Goal: Transaction & Acquisition: Register for event/course

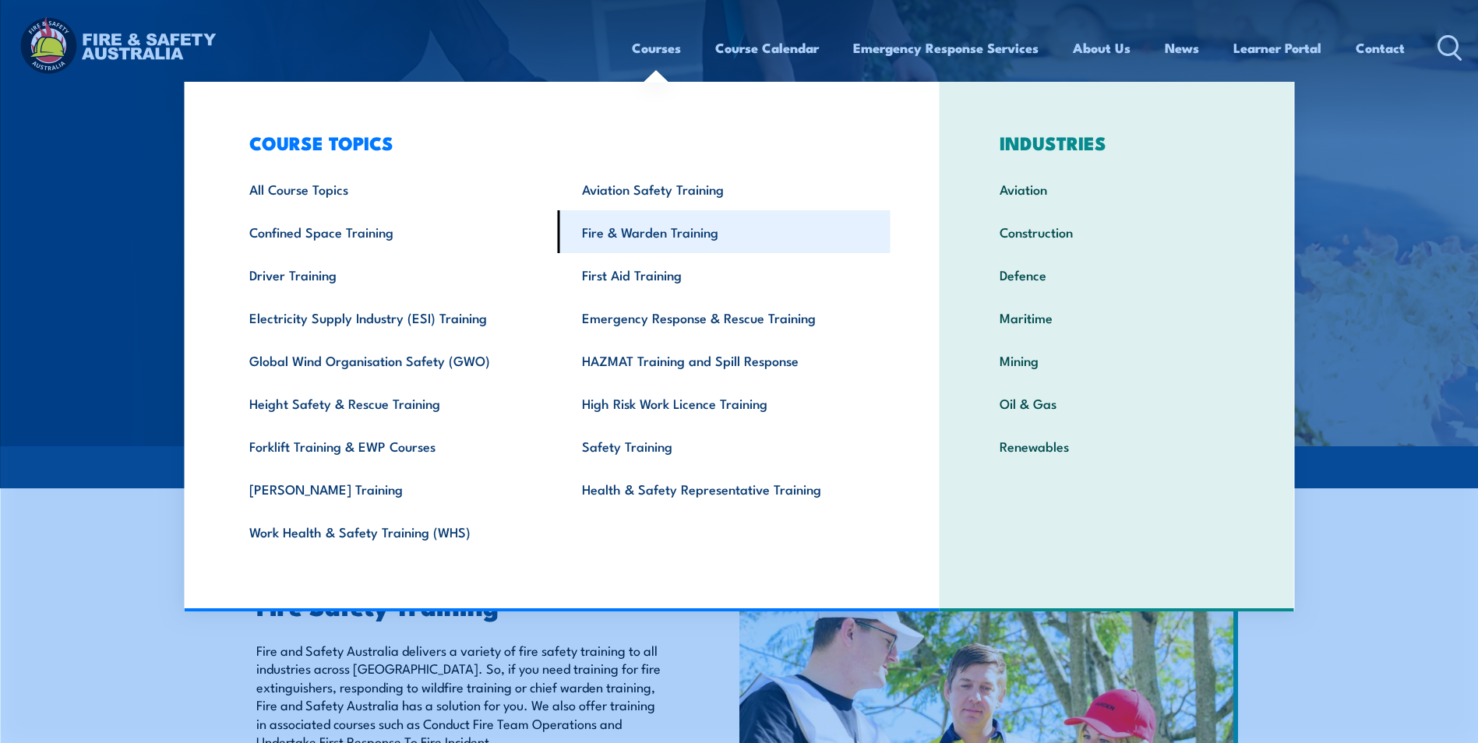
click at [635, 232] on link "Fire & Warden Training" at bounding box center [724, 231] width 333 height 43
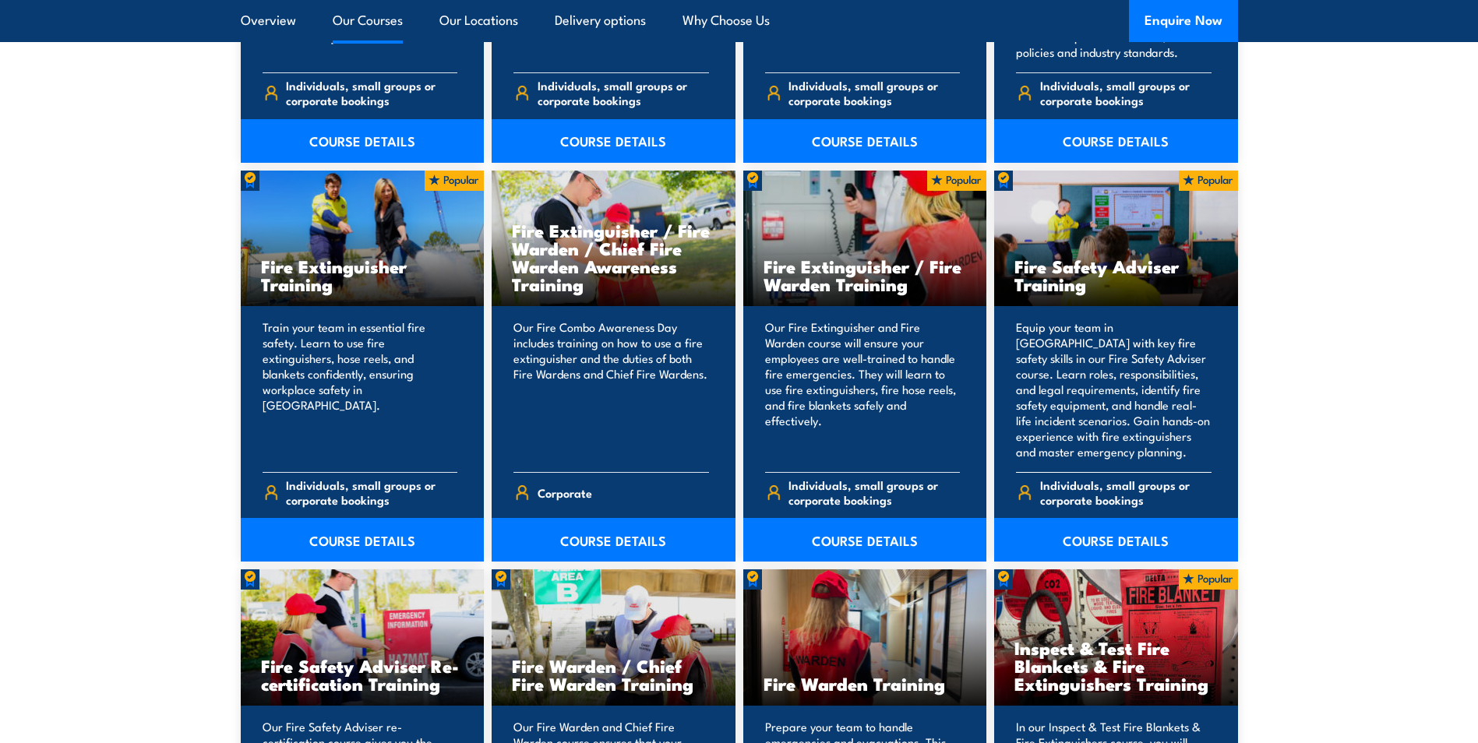
scroll to position [1558, 0]
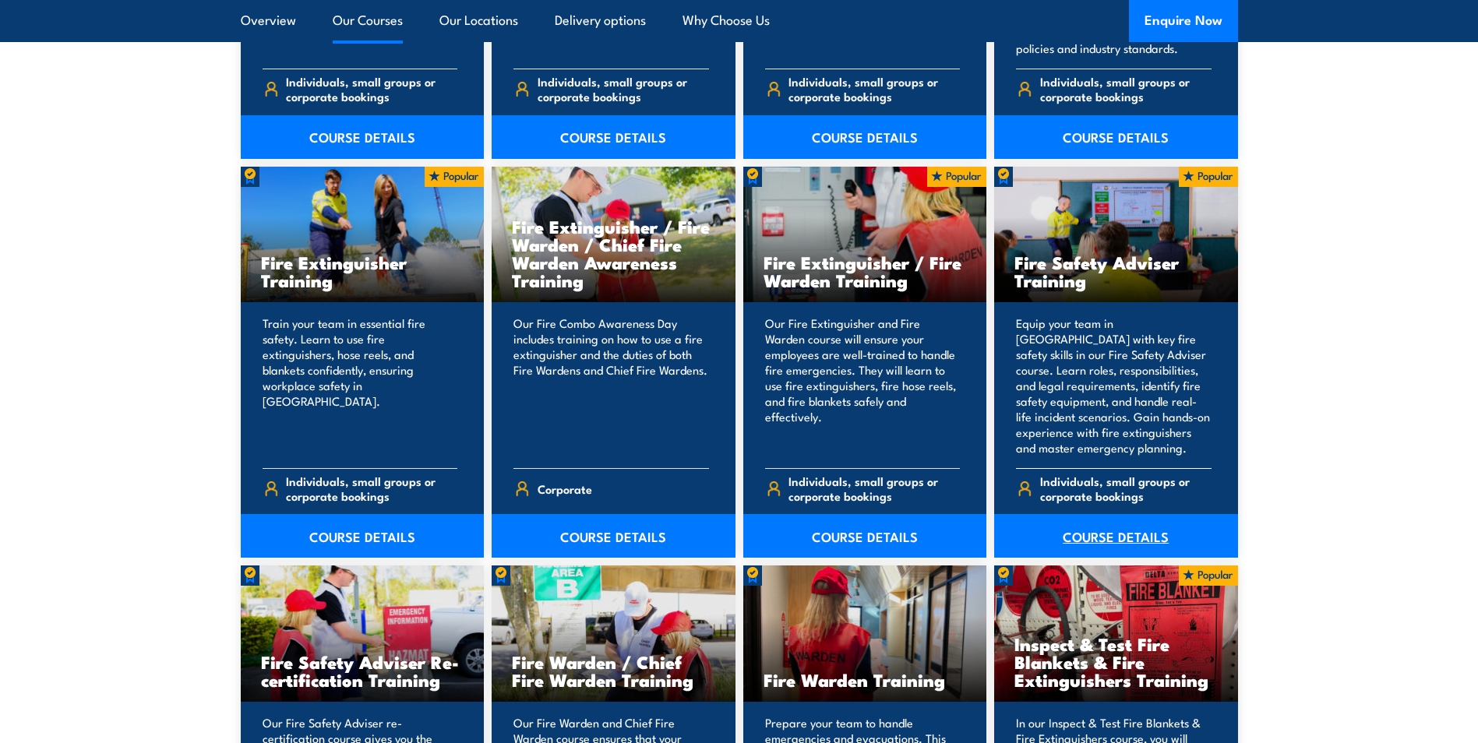
click at [1105, 537] on link "COURSE DETAILS" at bounding box center [1116, 536] width 244 height 44
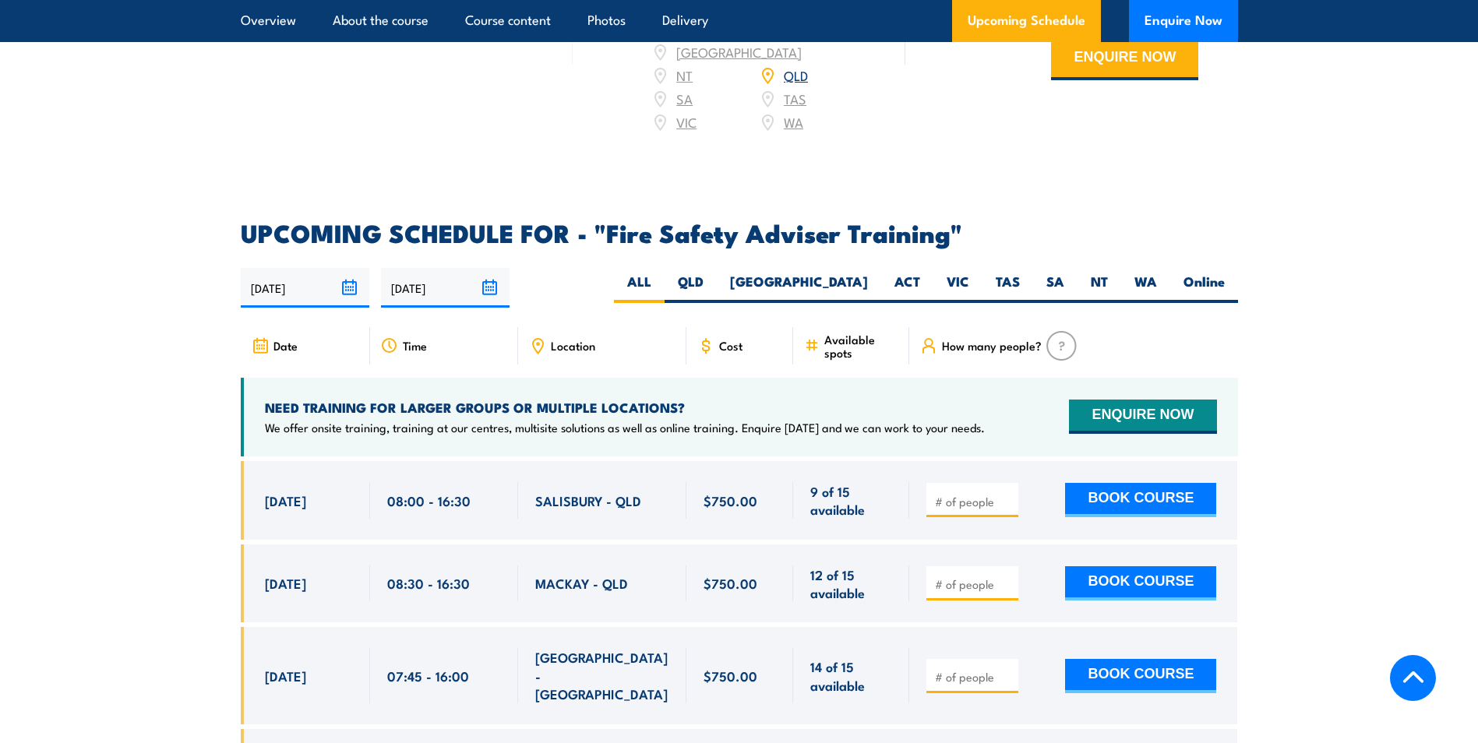
scroll to position [2181, 0]
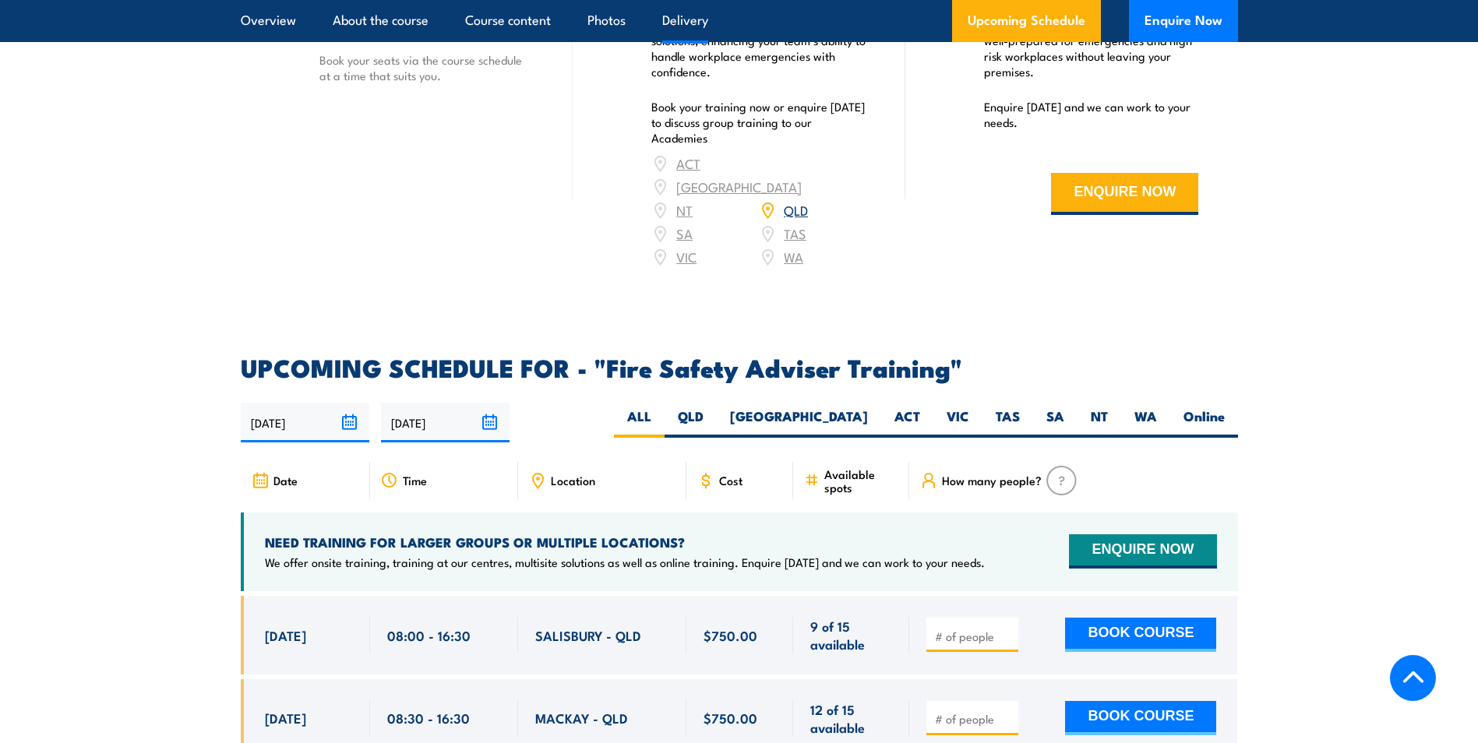
click at [949, 644] on input "number" at bounding box center [974, 637] width 78 height 16
type input "1"
click at [1008, 644] on input "1" at bounding box center [974, 637] width 78 height 16
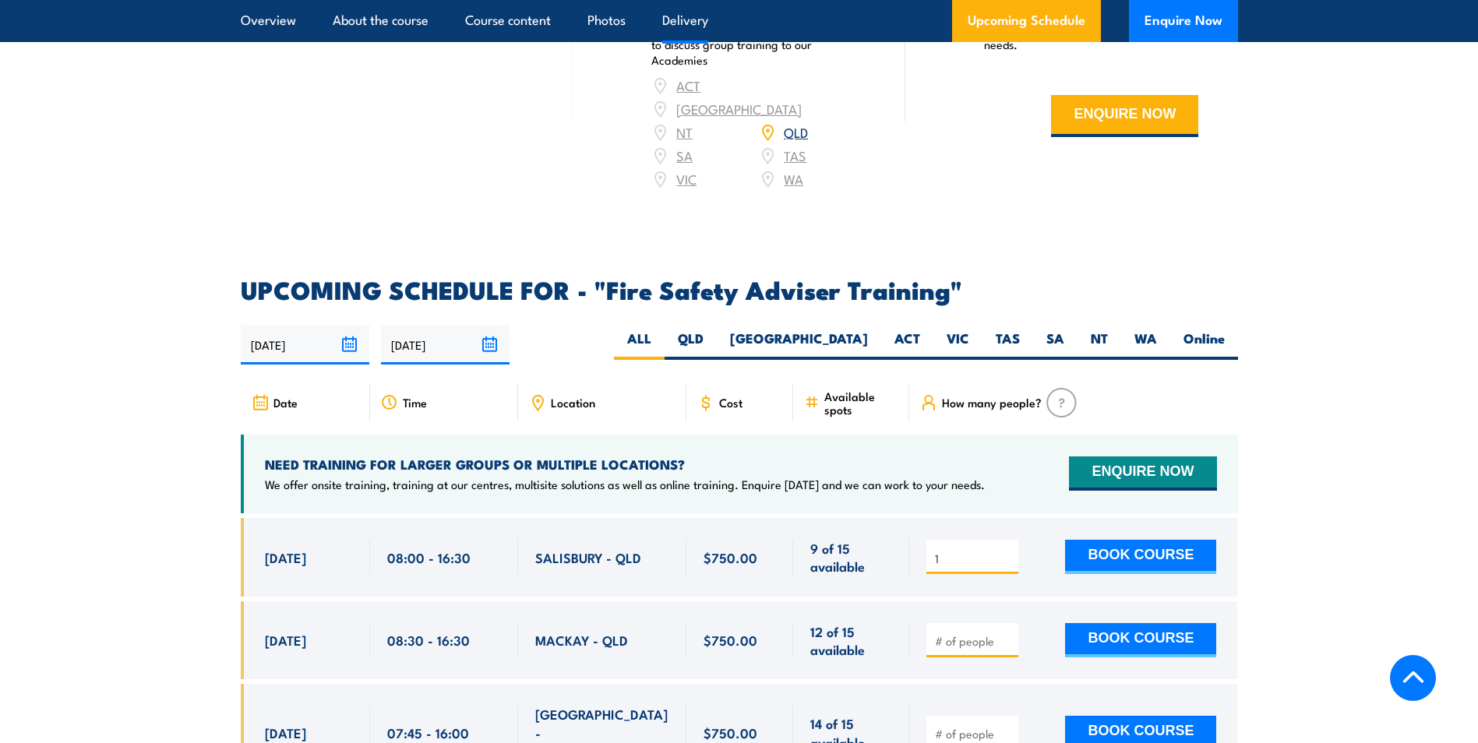
scroll to position [2337, 0]
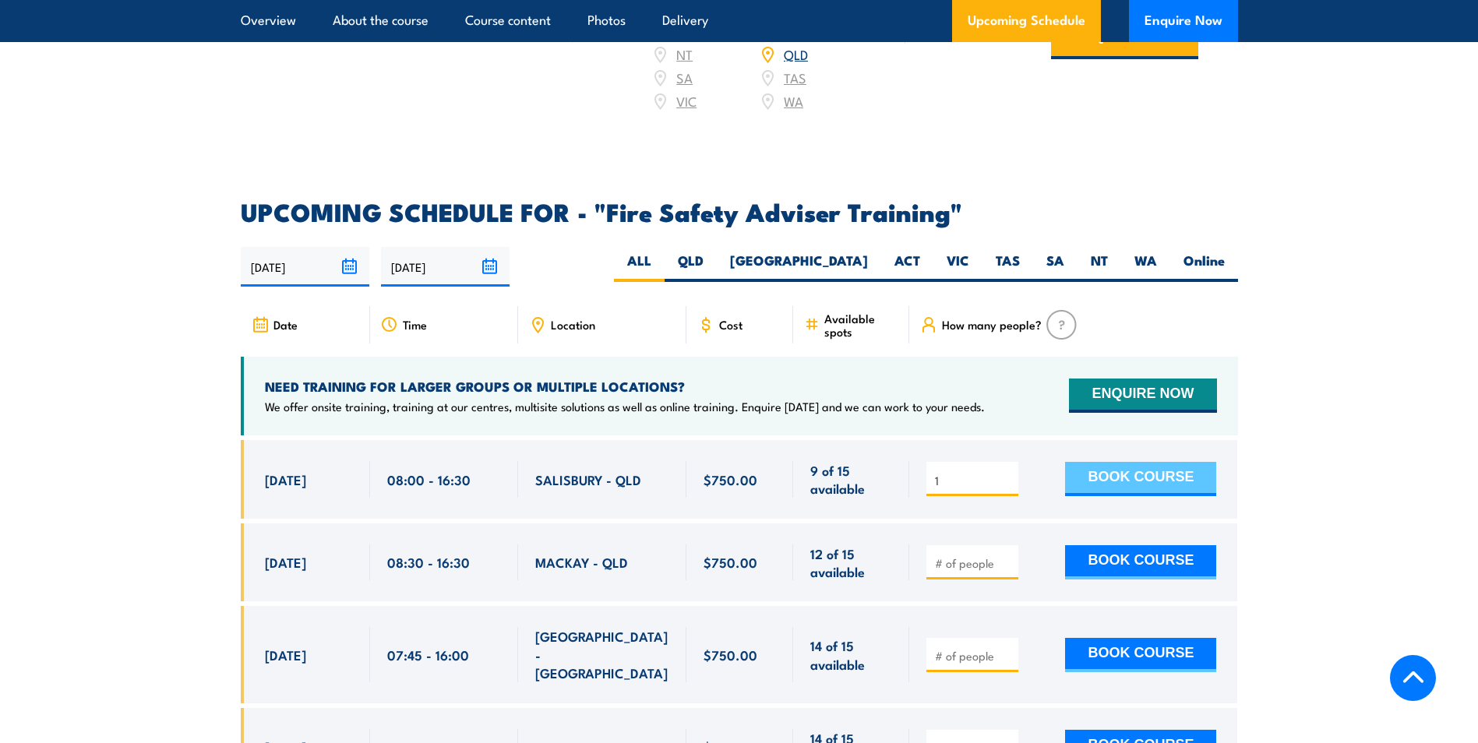
click at [1115, 489] on button "BOOK COURSE" at bounding box center [1140, 479] width 151 height 34
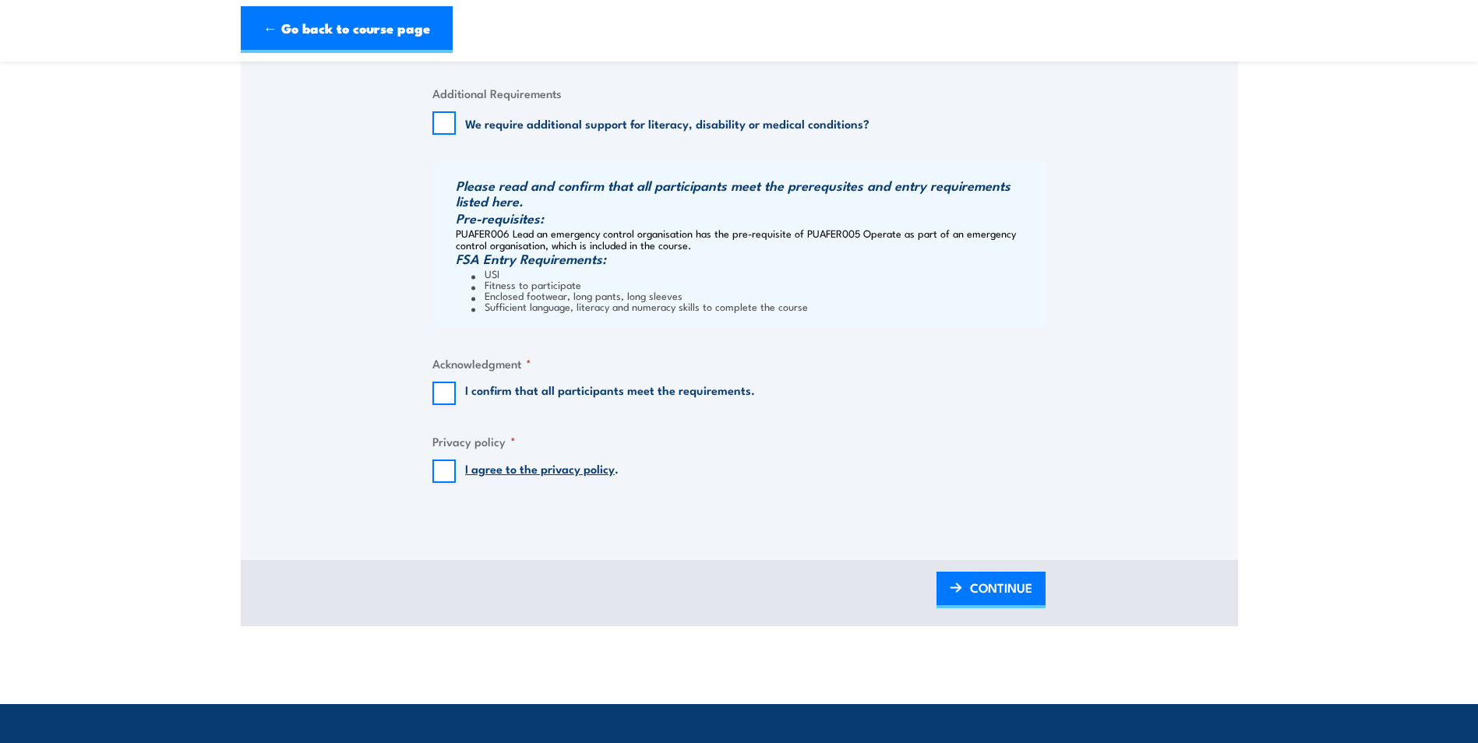
scroll to position [1168, 0]
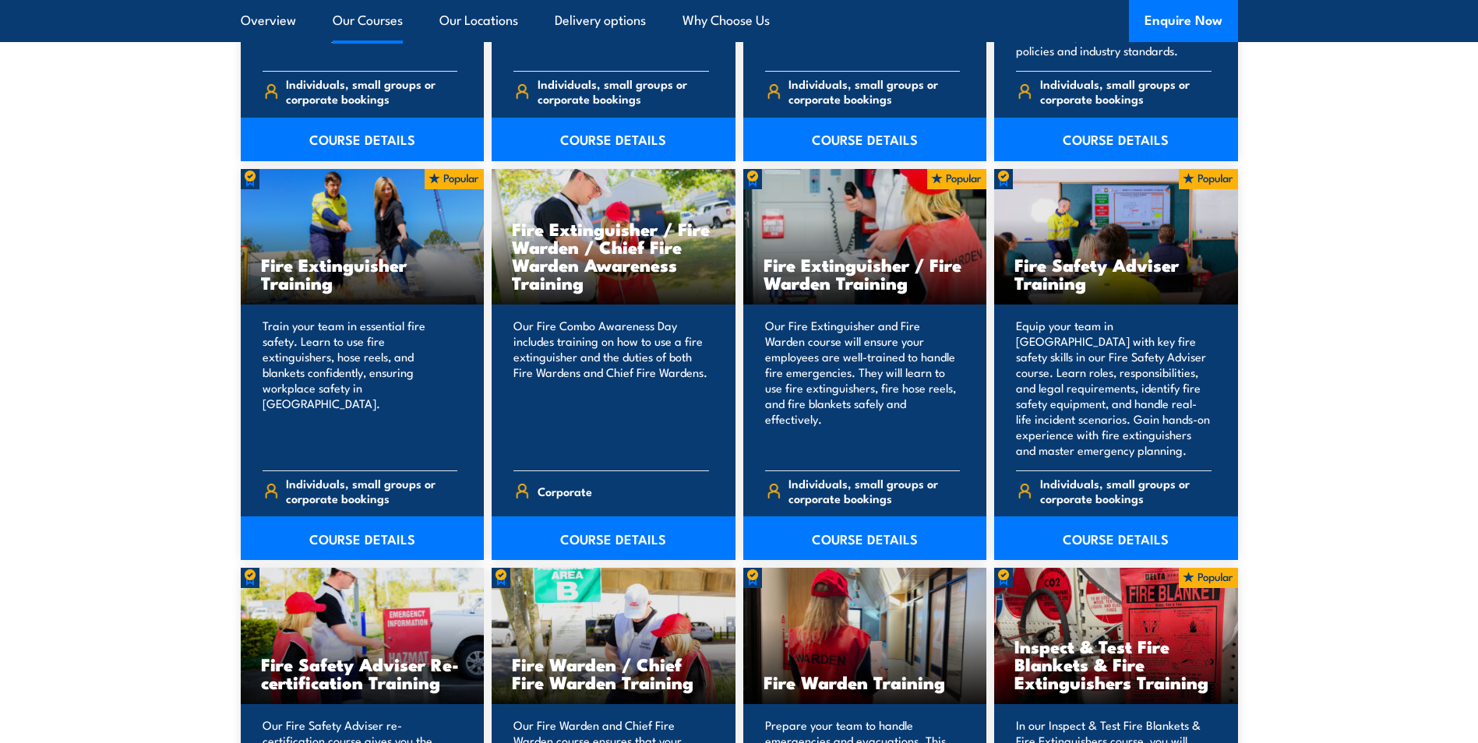
scroll to position [1558, 0]
